Goal: Navigation & Orientation: Find specific page/section

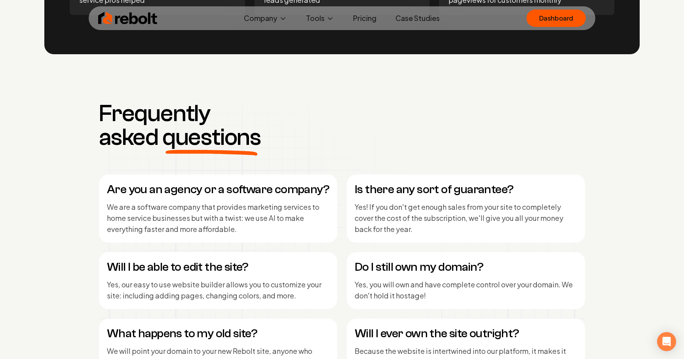
scroll to position [4182, 0]
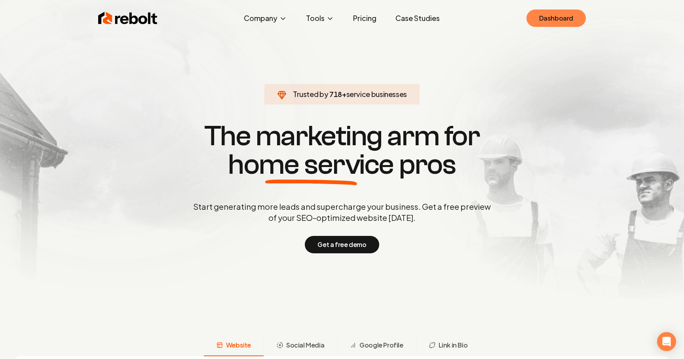
click at [549, 15] on link "Dashboard" at bounding box center [555, 17] width 59 height 17
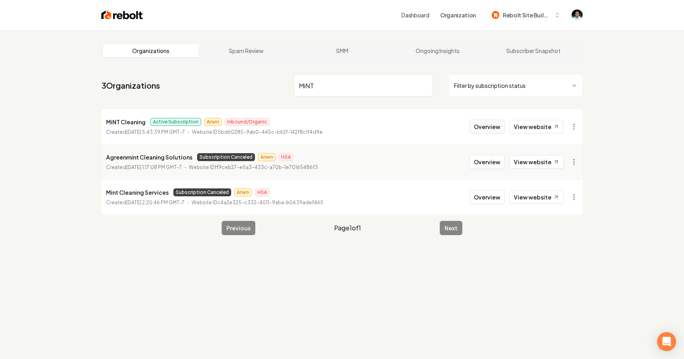
type input "MiNT"
click at [489, 127] on button "Overview" at bounding box center [486, 126] width 35 height 14
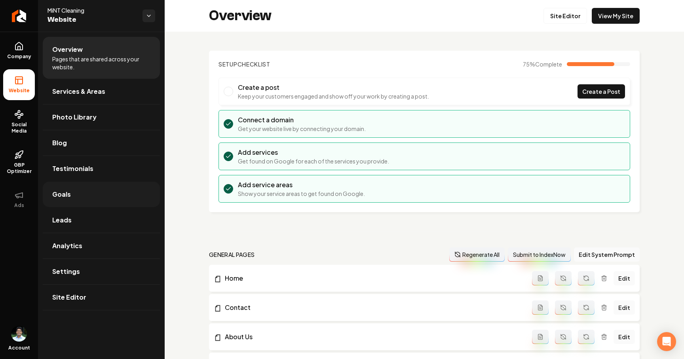
click at [71, 190] on link "Goals" at bounding box center [101, 194] width 117 height 25
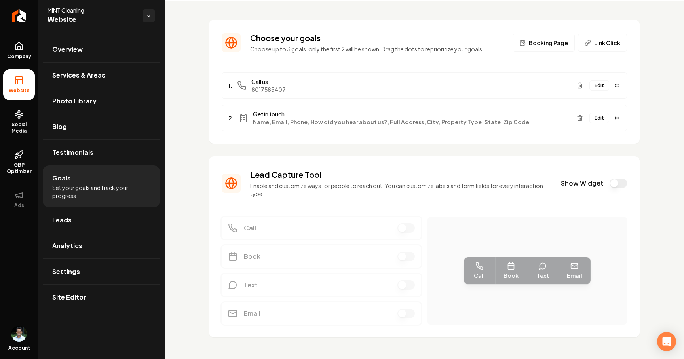
scroll to position [41, 0]
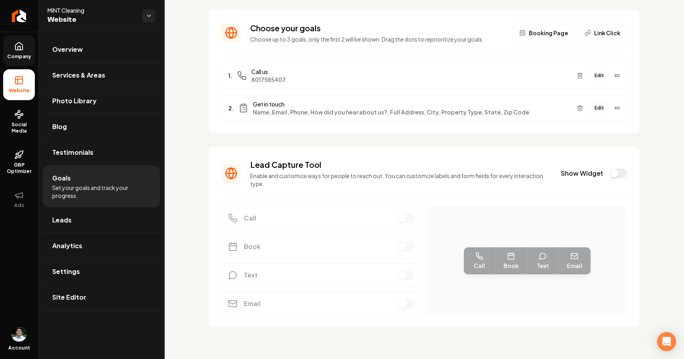
click at [20, 55] on span "Company" at bounding box center [19, 56] width 30 height 6
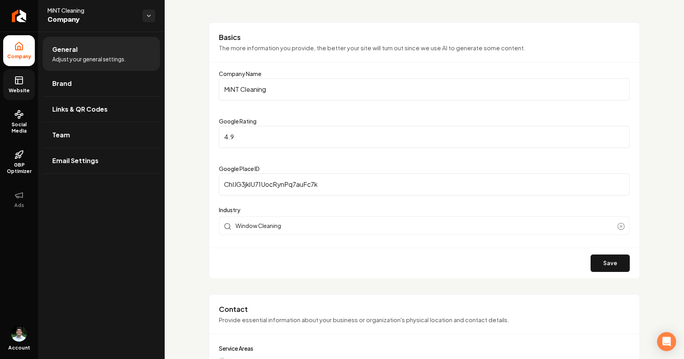
click at [21, 89] on span "Website" at bounding box center [19, 90] width 27 height 6
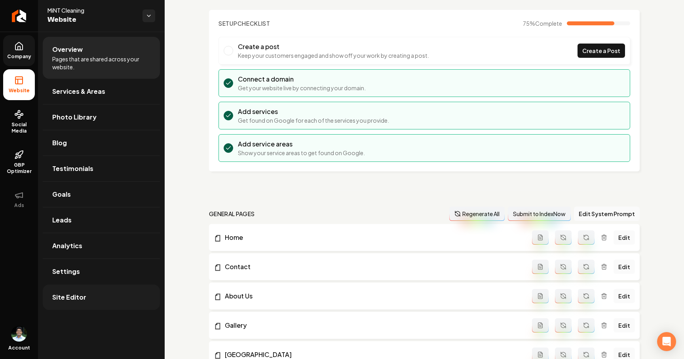
click at [61, 298] on span "Site Editor" at bounding box center [69, 296] width 34 height 9
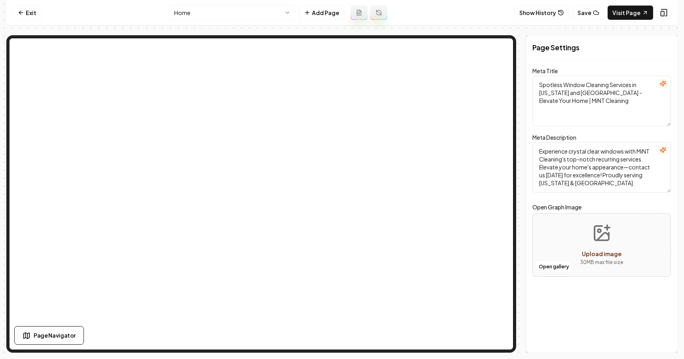
click at [252, 7] on html "Computer Required This feature is only available on a computer. Please switch t…" at bounding box center [342, 179] width 684 height 359
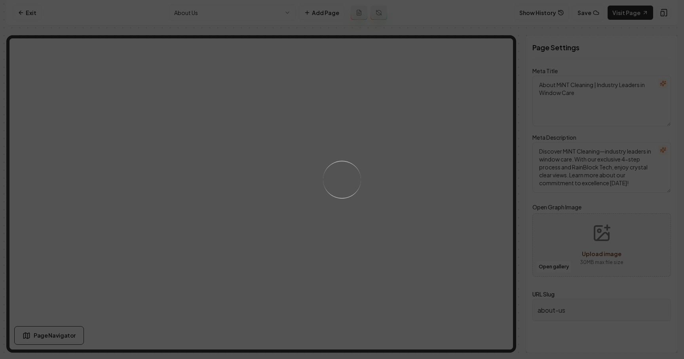
click at [275, 14] on div "Loading..." at bounding box center [342, 179] width 684 height 359
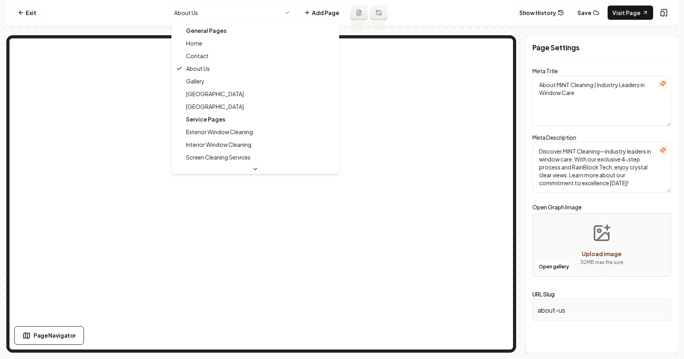
click at [252, 15] on html "Computer Required This feature is only available on a computer. Please switch t…" at bounding box center [342, 179] width 684 height 359
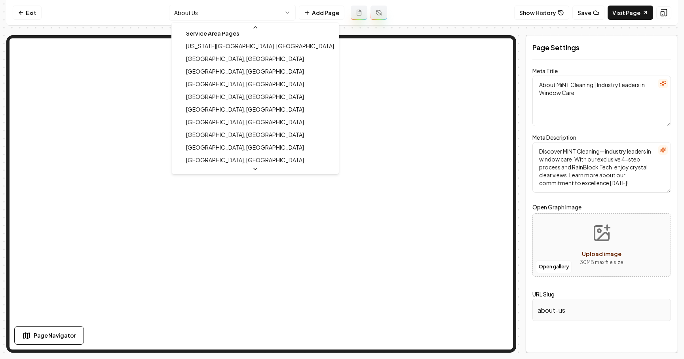
scroll to position [267, 0]
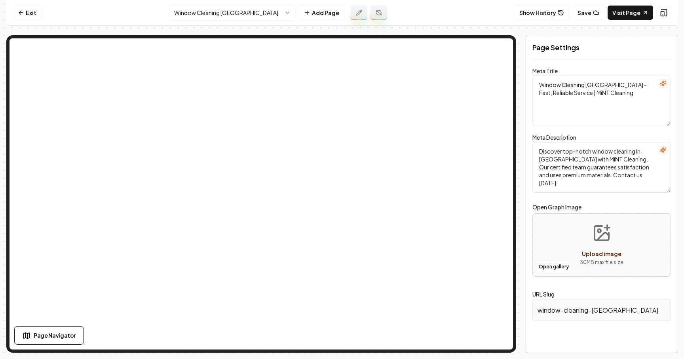
click at [258, 13] on html "Computer Required This feature is only available on a computer. Please switch t…" at bounding box center [342, 179] width 684 height 359
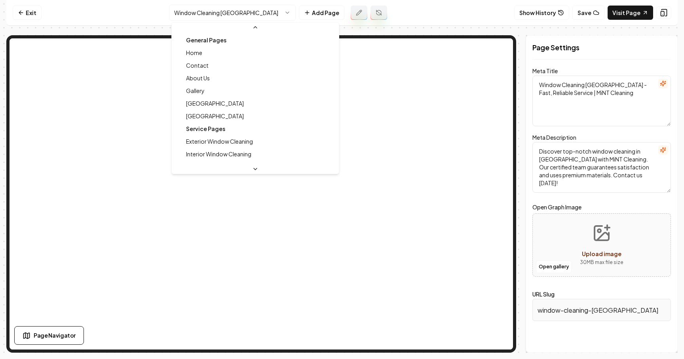
scroll to position [262, 0]
